Goal: Navigation & Orientation: Go to known website

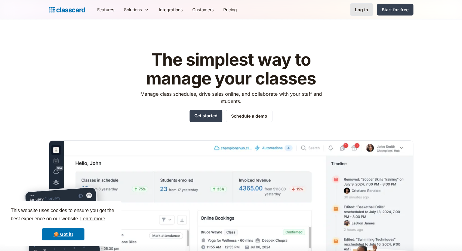
click at [369, 14] on link "Log in" at bounding box center [361, 9] width 23 height 12
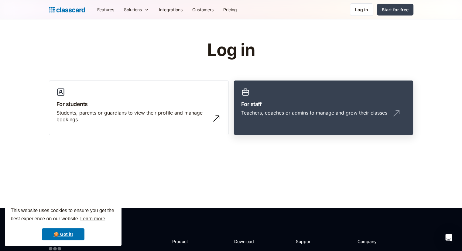
click at [346, 103] on h3 "For staff" at bounding box center [323, 104] width 165 height 8
